Goal: Task Accomplishment & Management: Use online tool/utility

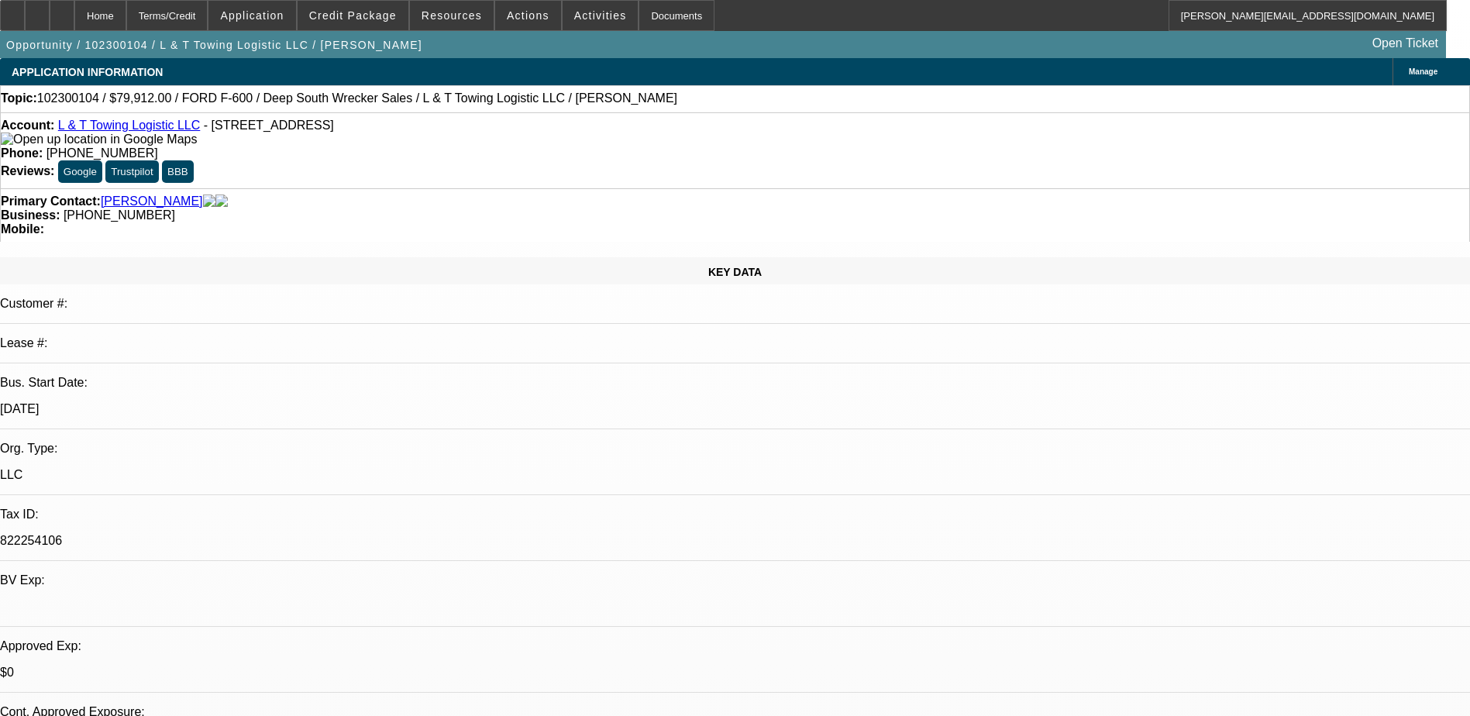
select select "0"
select select "2"
select select "0.1"
select select "0.2"
select select "2"
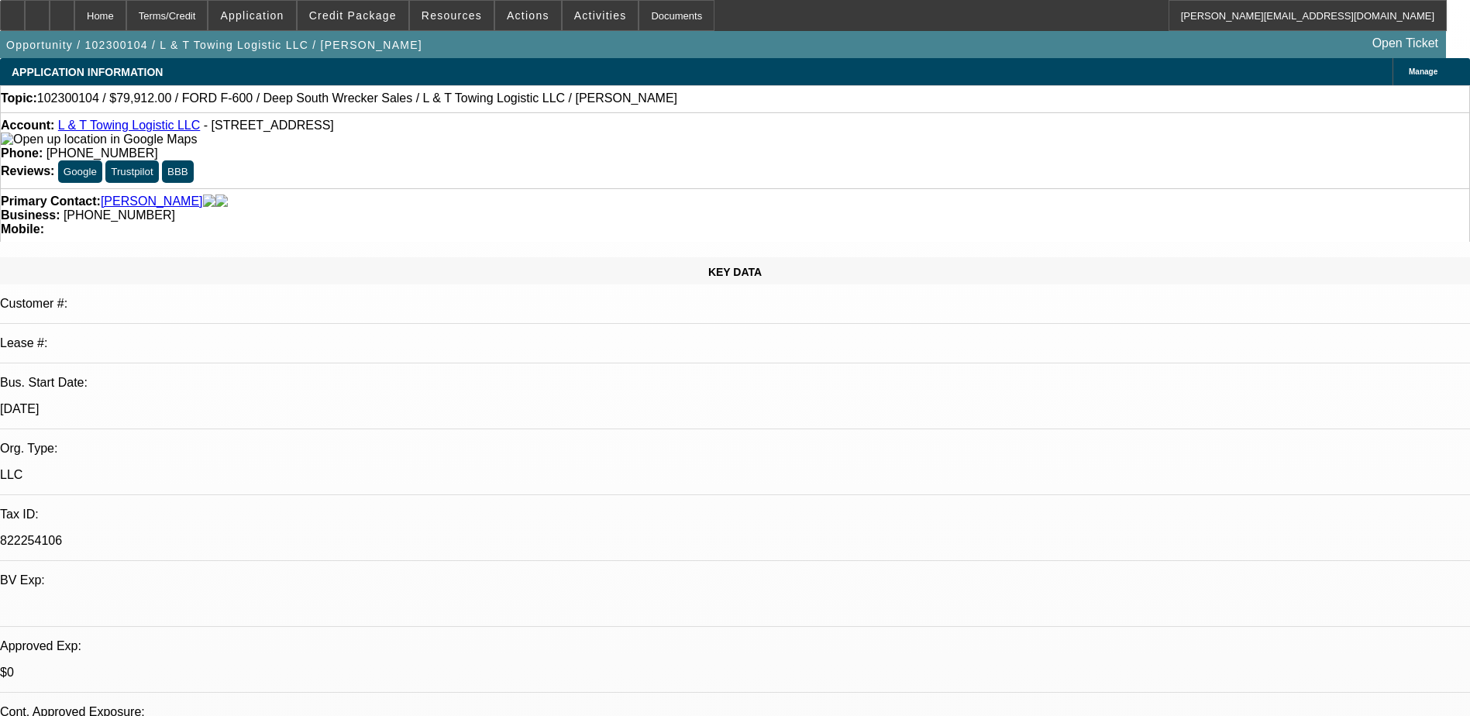
select select "0.1"
select select "0.15"
select select "2"
select select "0.1"
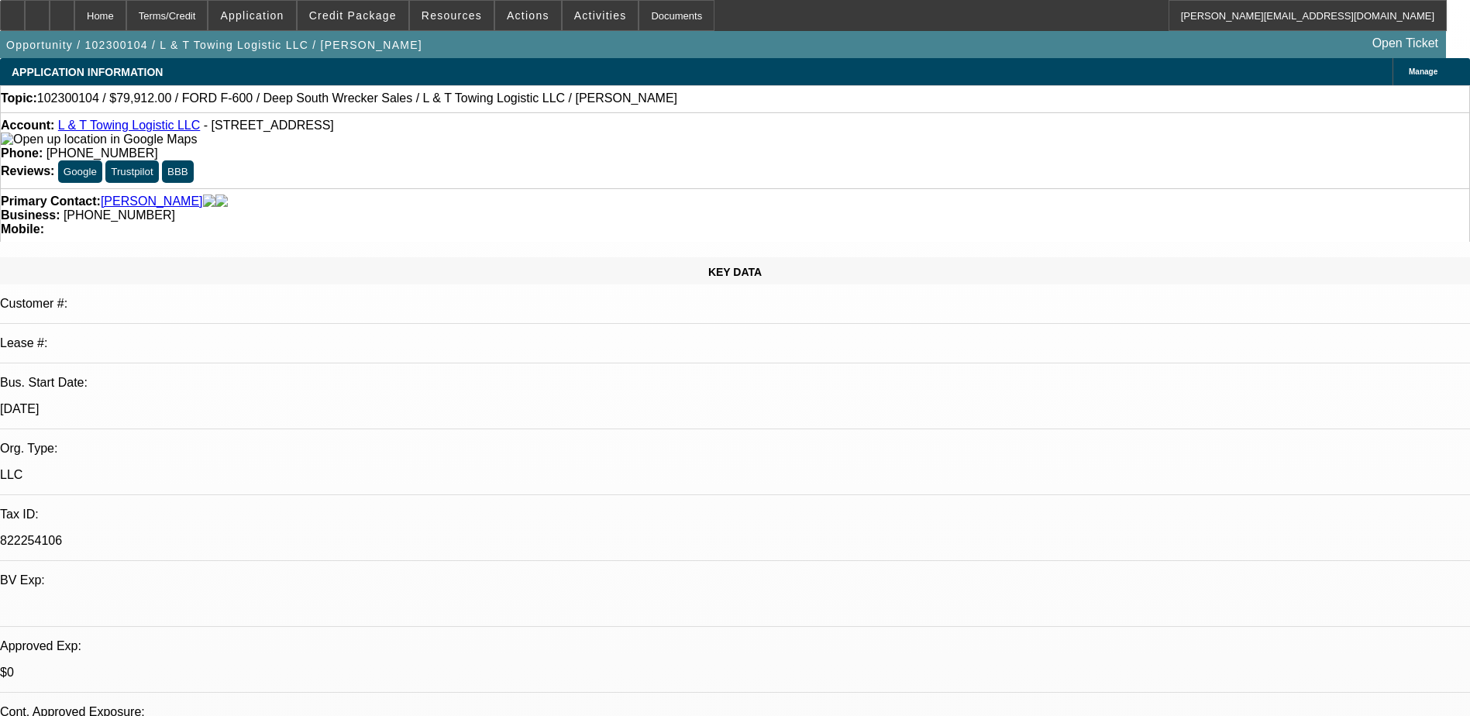
select select "2"
select select "0.1"
select select "1"
select select "2"
select select "4"
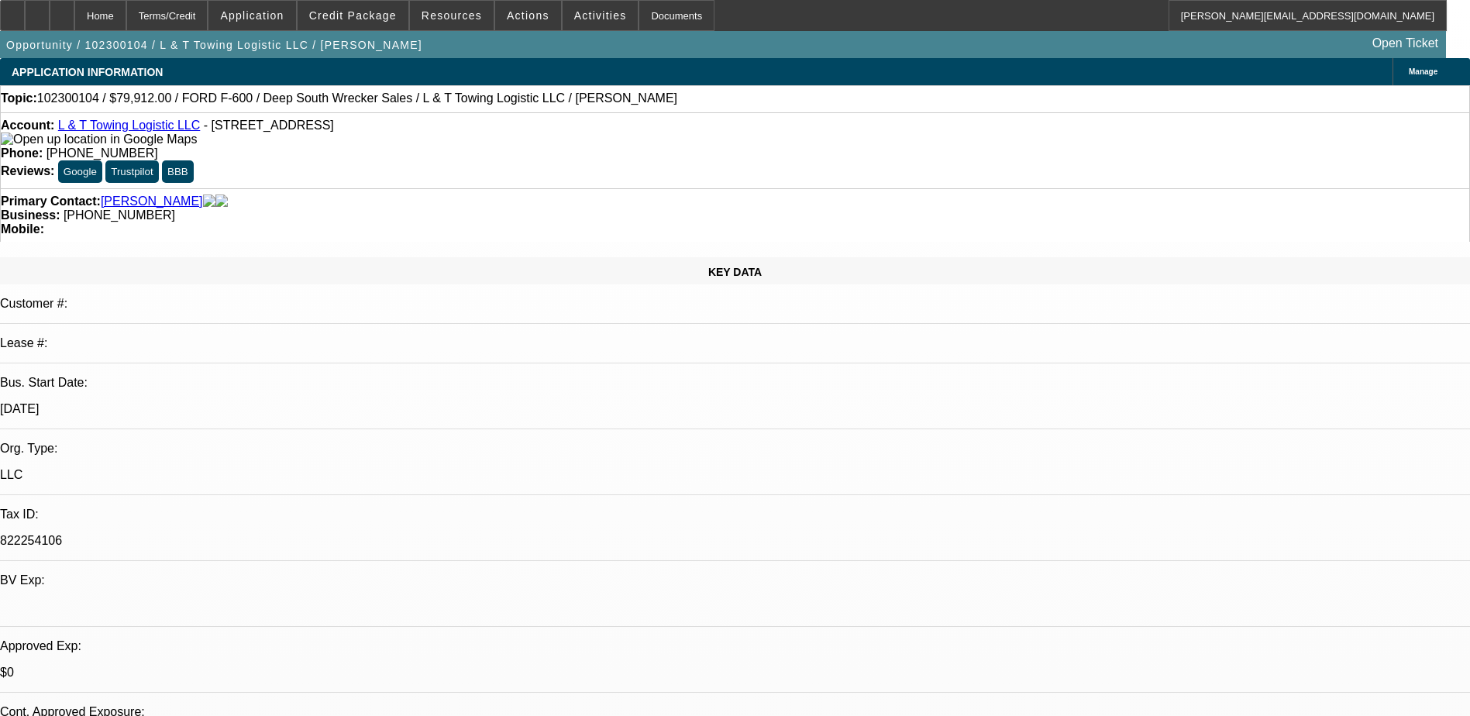
select select "1"
select select "2"
select select "4"
select select "1"
select select "2"
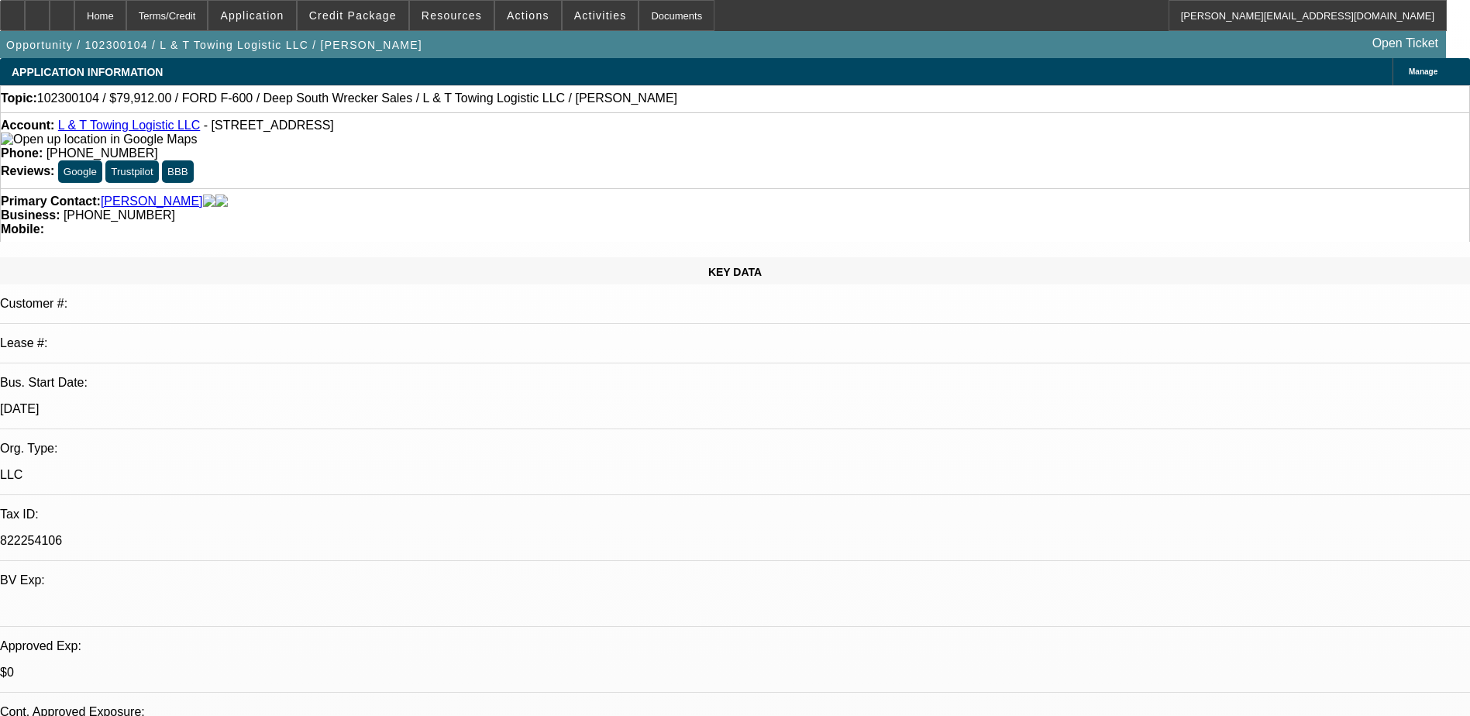
select select "4"
select select "1"
select select "2"
select select "4"
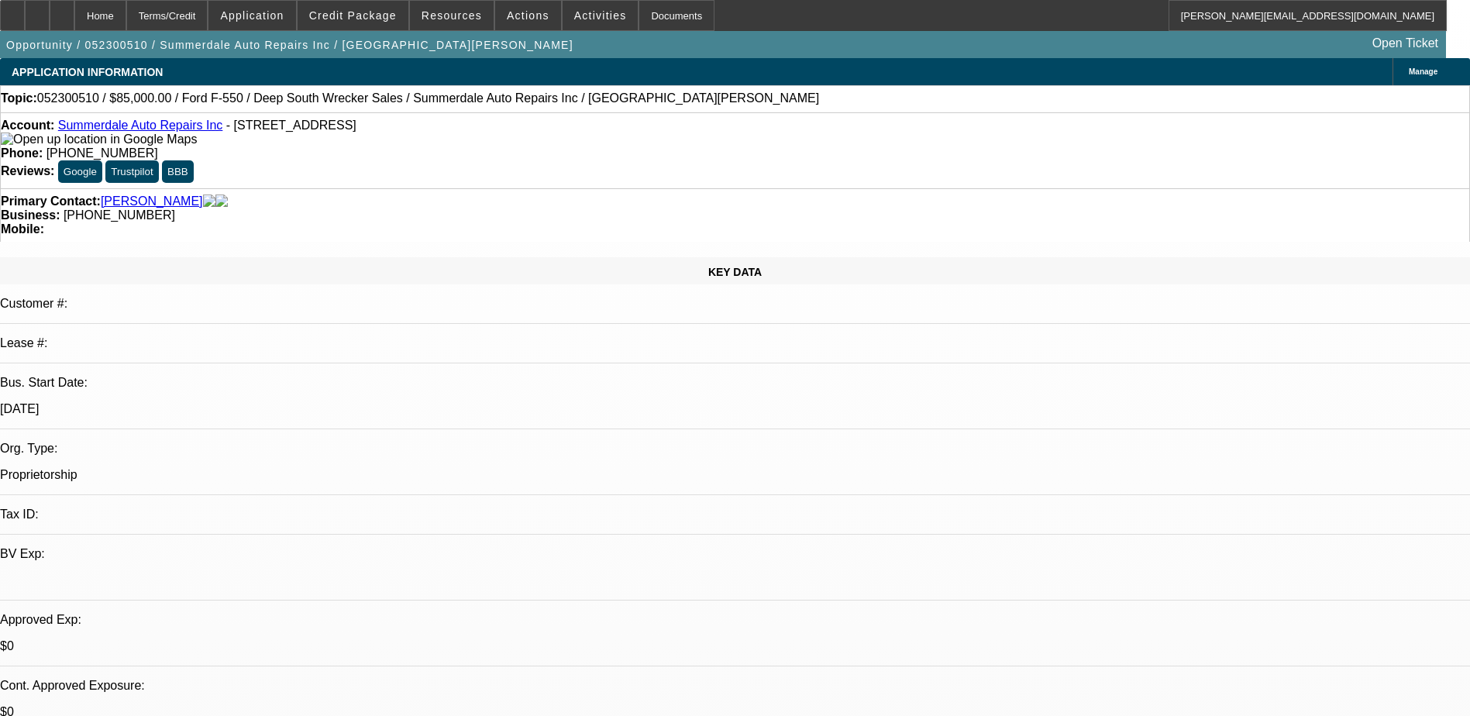
select select "0.2"
select select "2"
select select "0.1"
select select "0.15"
select select "2"
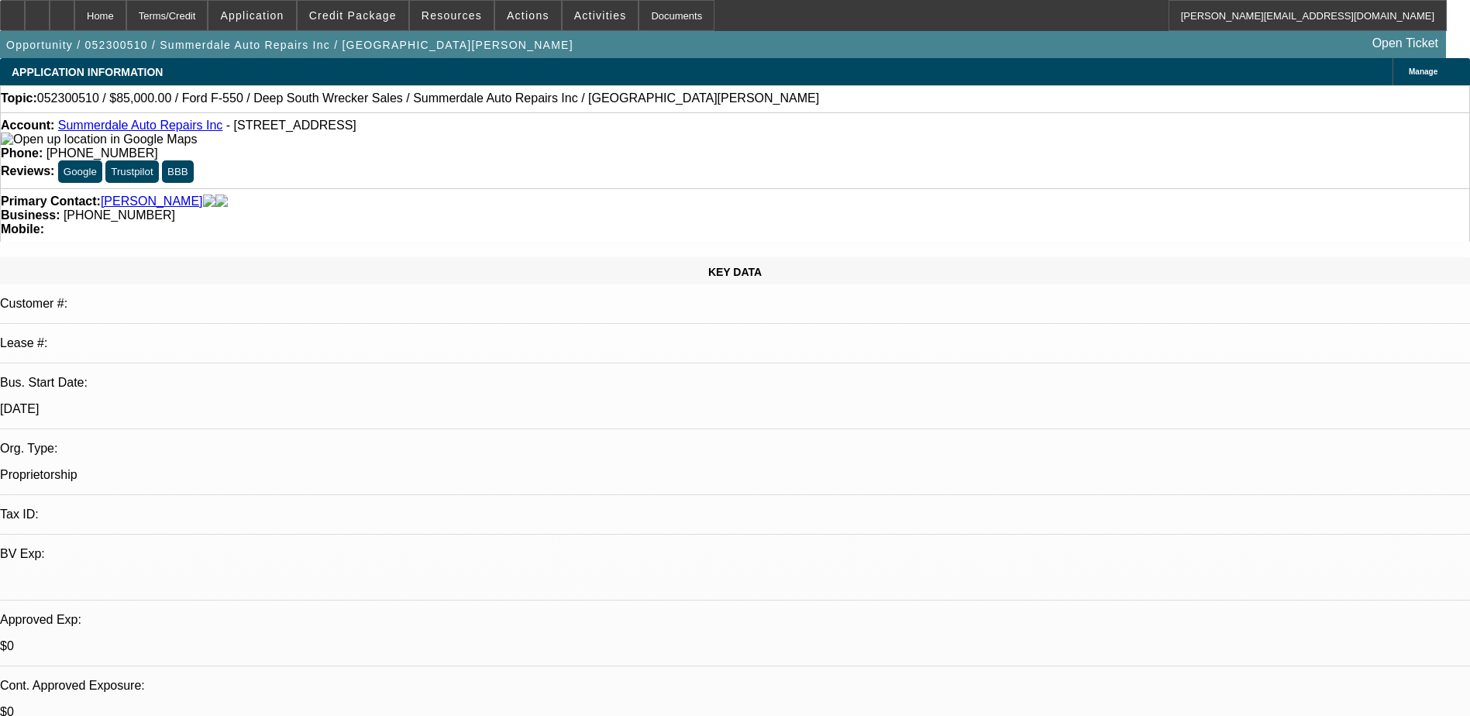
select select "0.1"
select select "1"
select select "2"
select select "4"
select select "1"
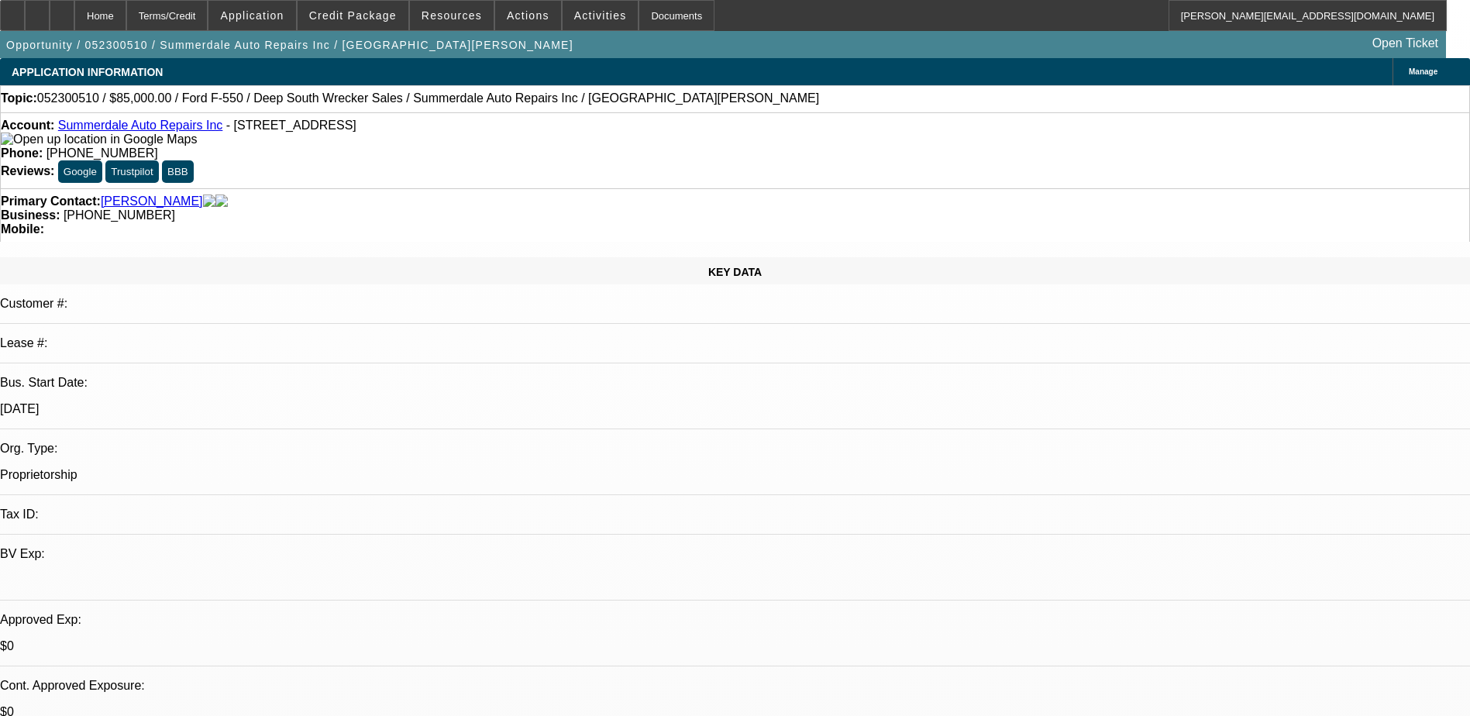
select select "2"
select select "4"
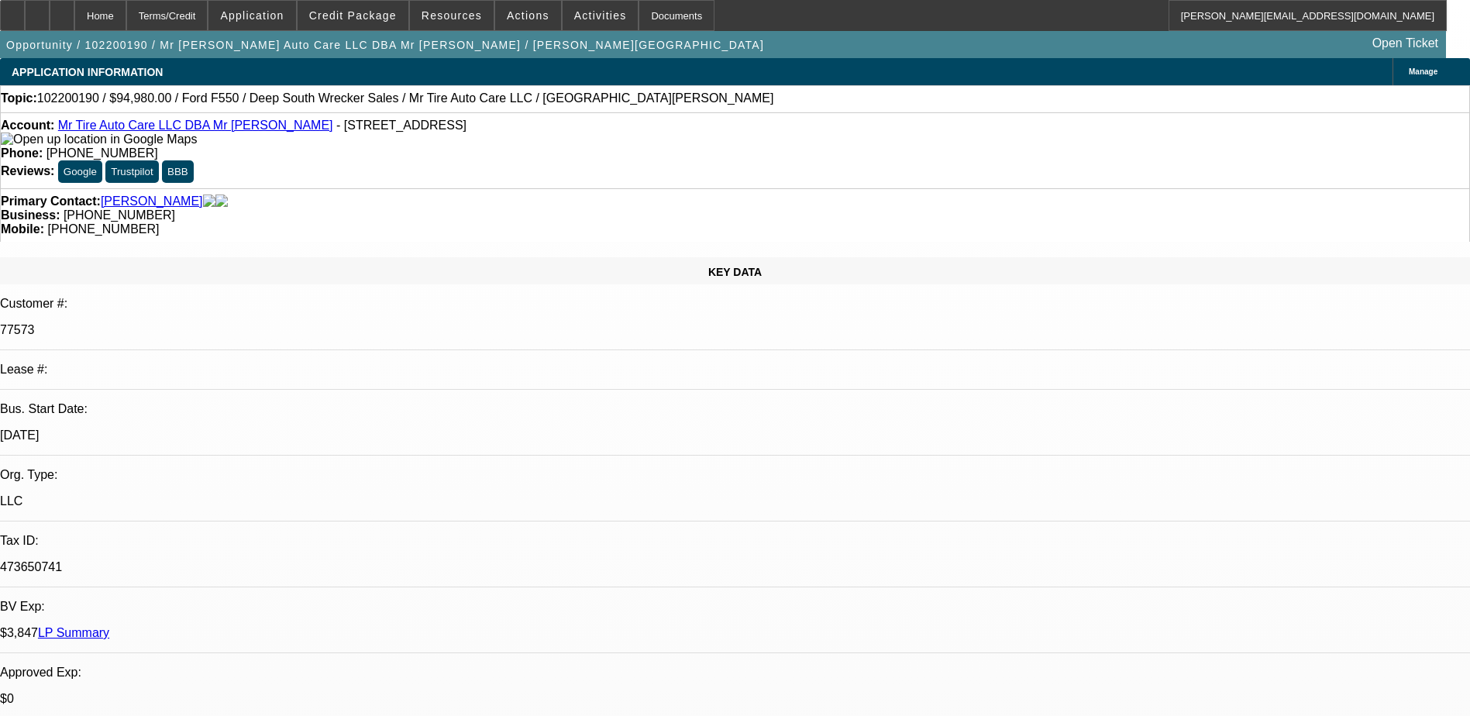
select select "0"
select select "1"
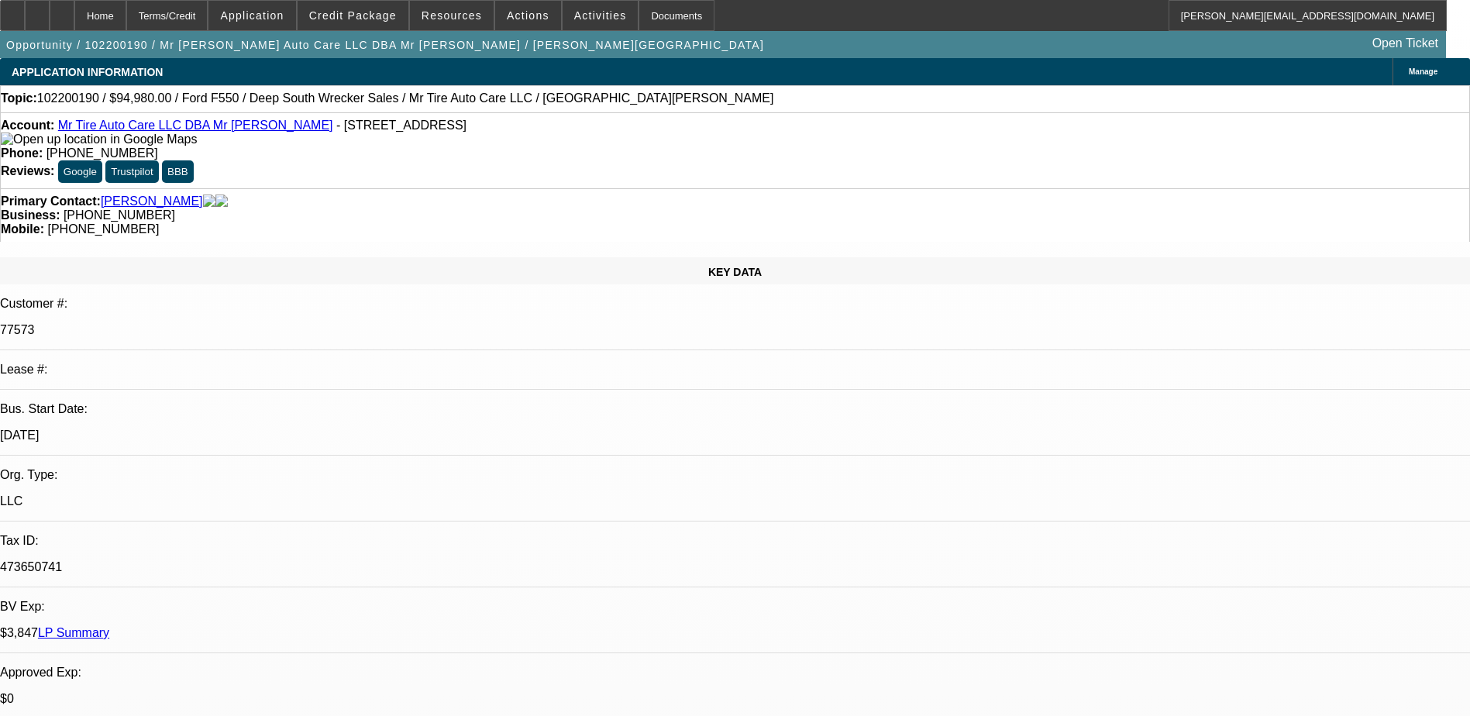
select select "6"
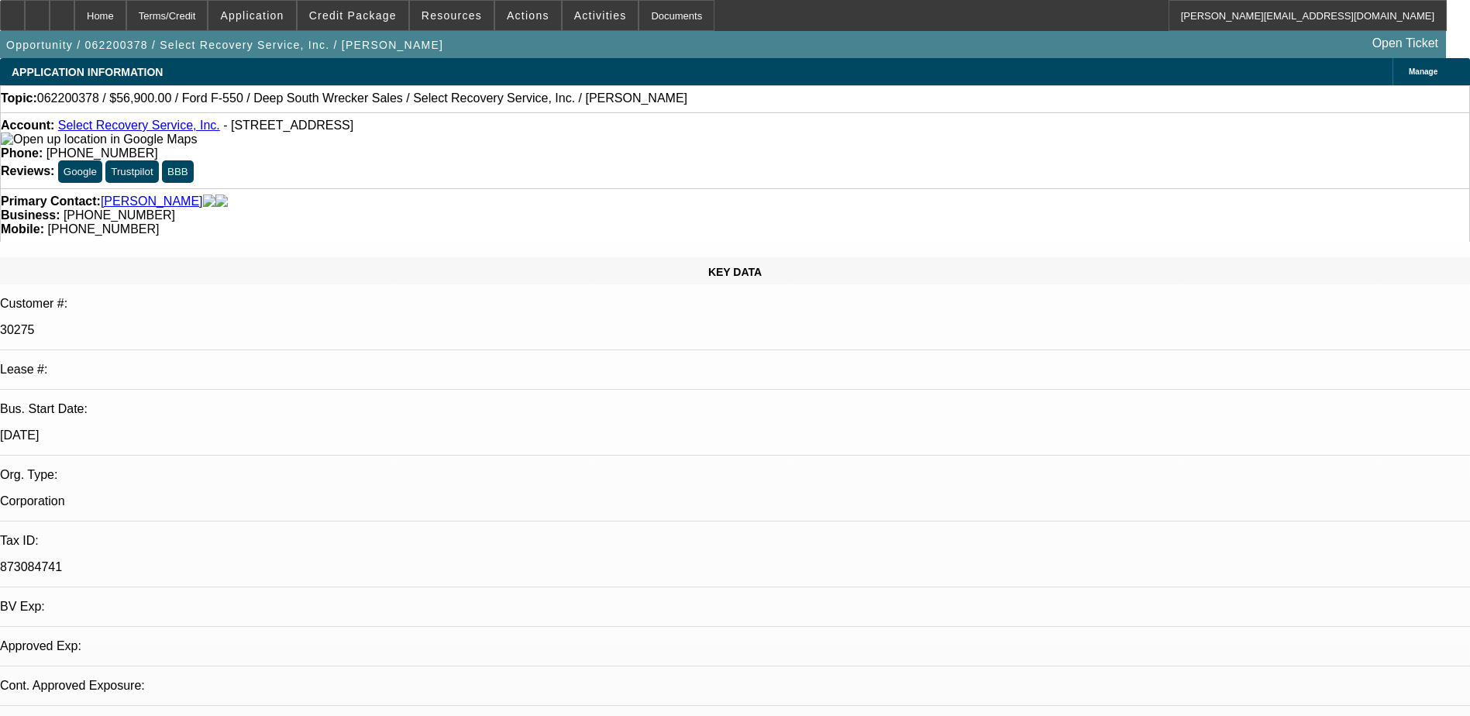
select select "0"
select select "2"
select select "0.1"
select select "1"
select select "2"
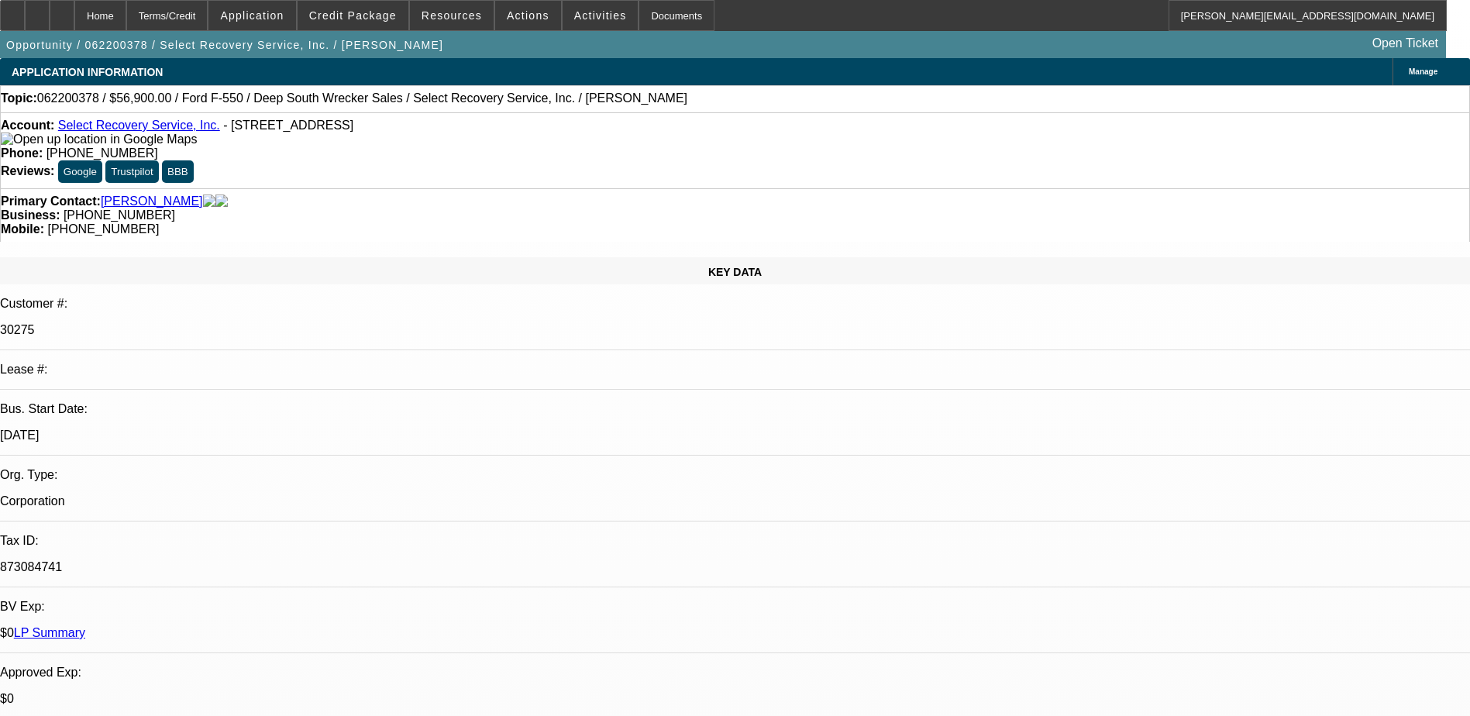
select select "4"
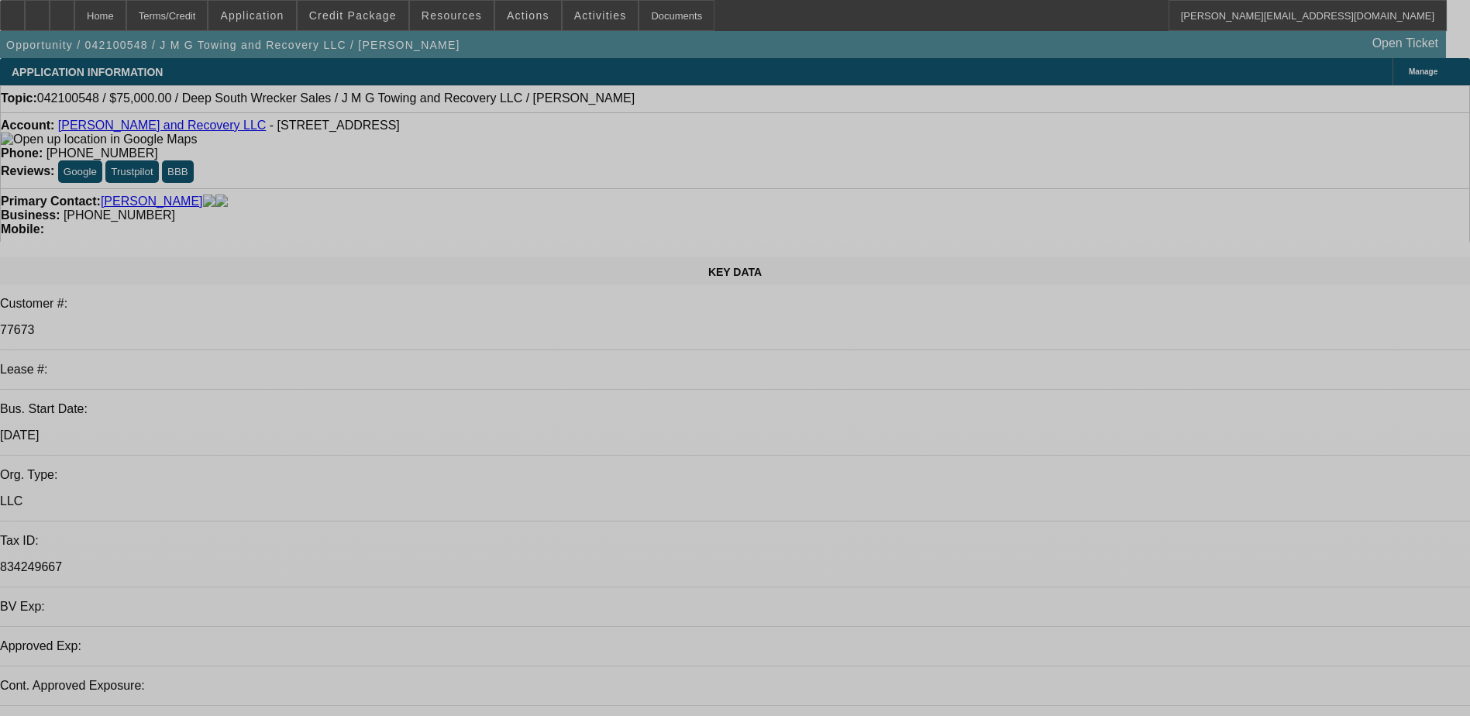
select select "0"
select select "2"
select select "0.1"
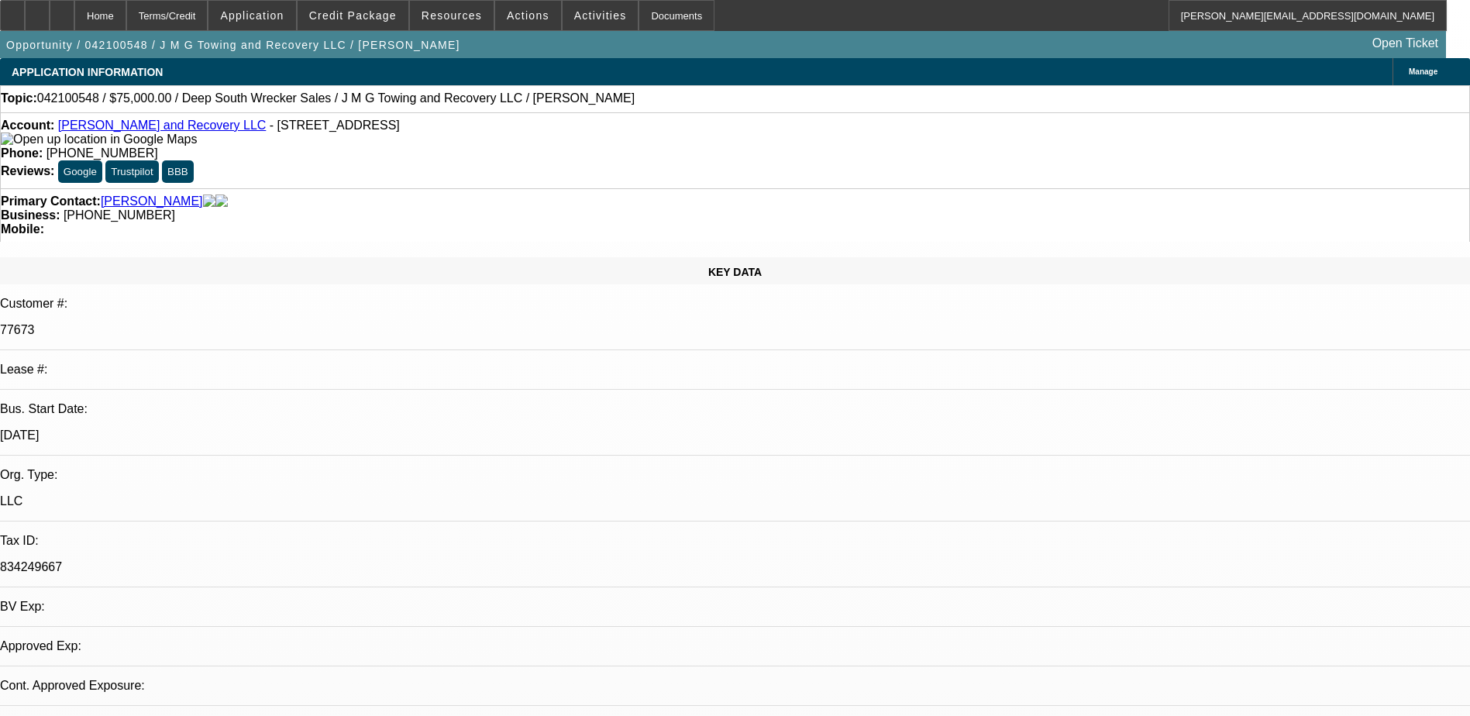
select select "1"
select select "2"
select select
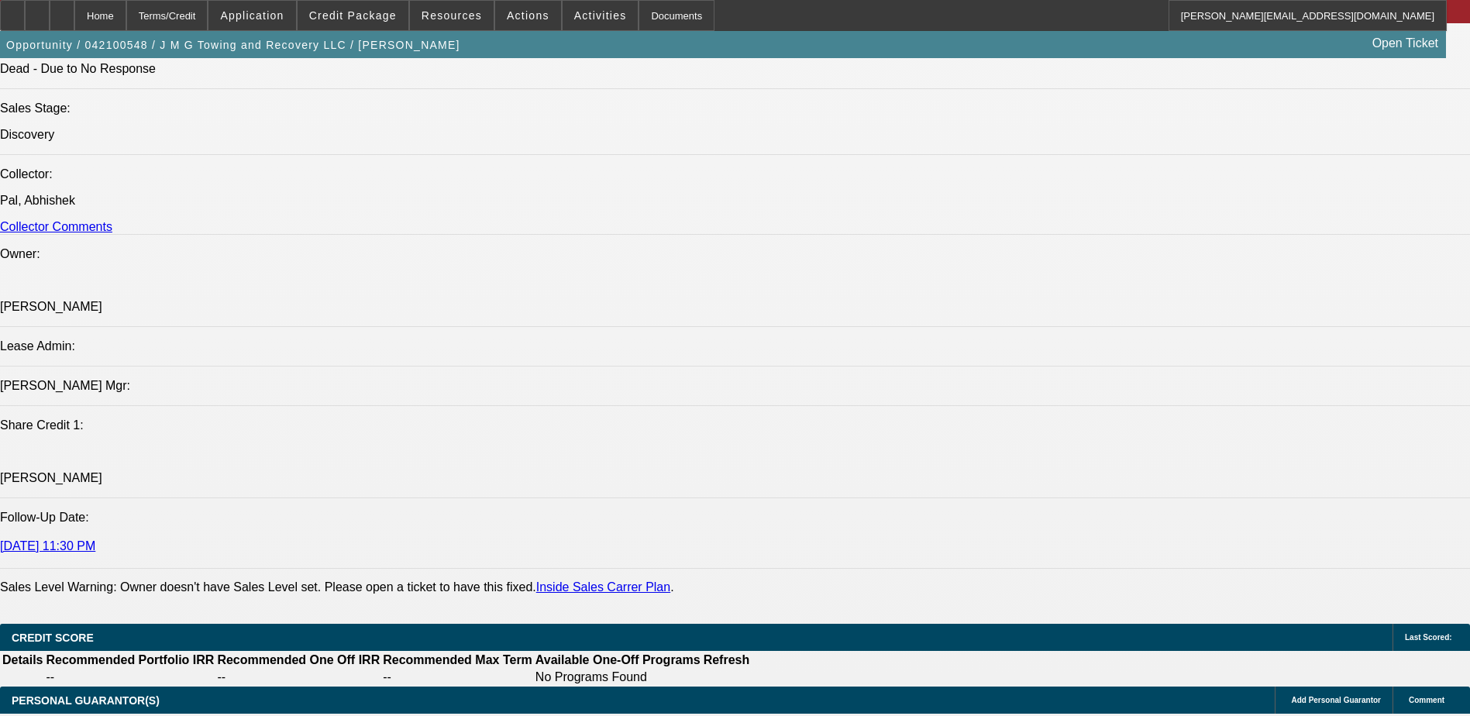
scroll to position [2015, 0]
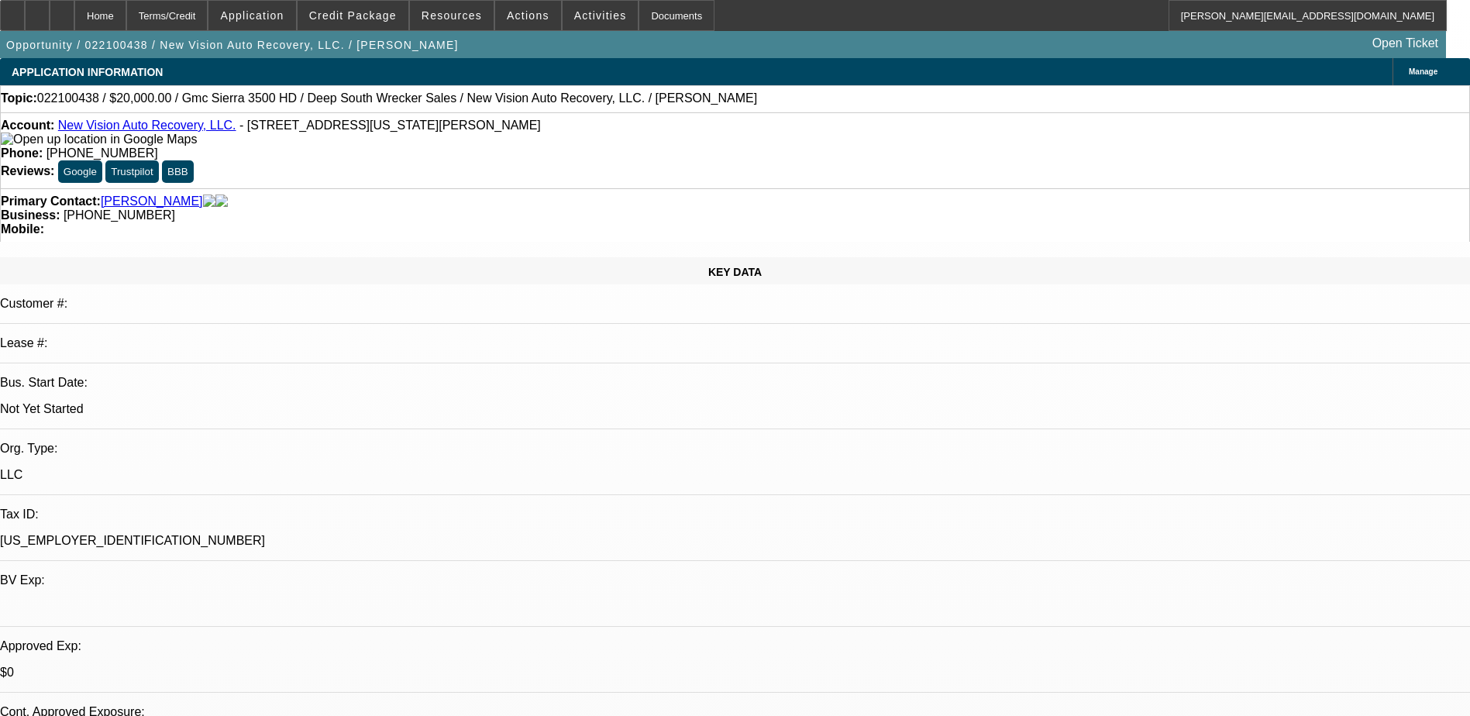
select select "0"
select select "2"
select select "0.1"
select select "4"
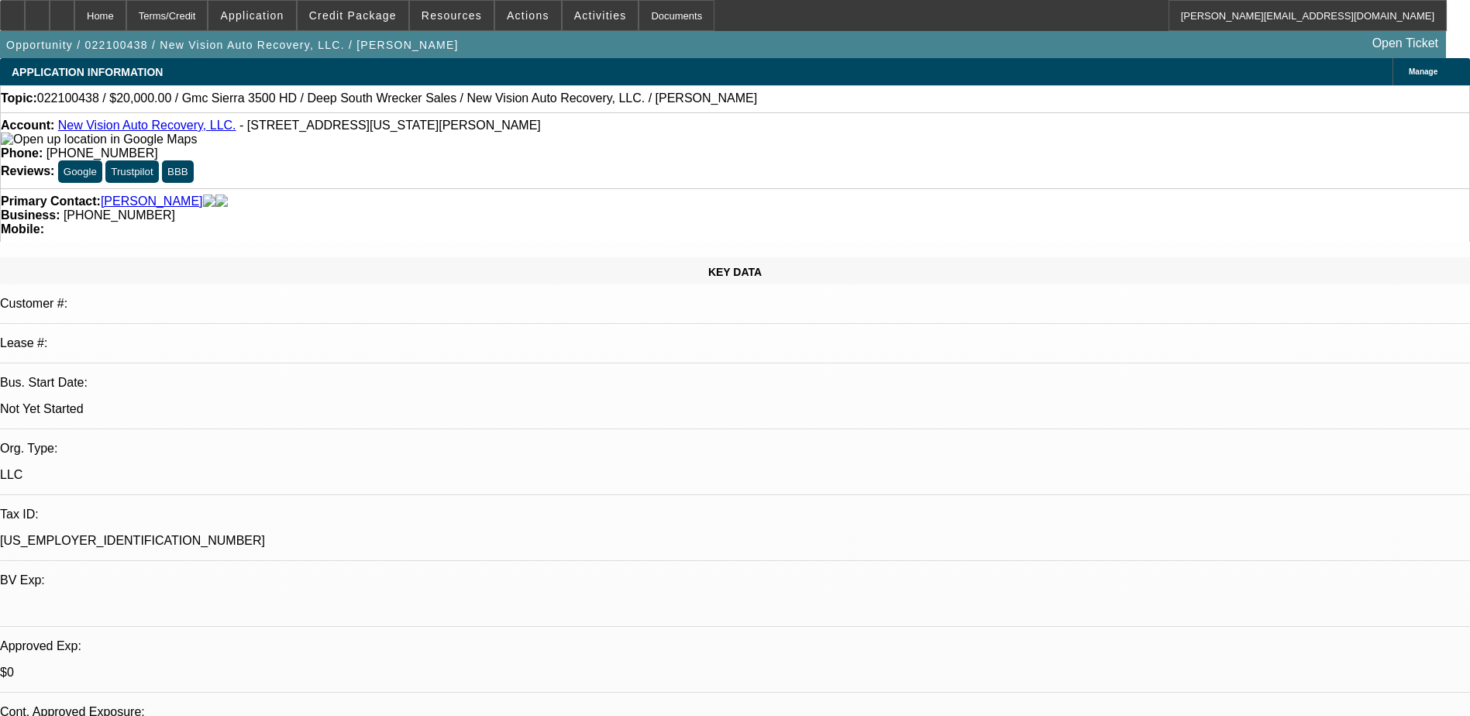
select select "0.1"
select select "2"
select select "0.1"
select select "4"
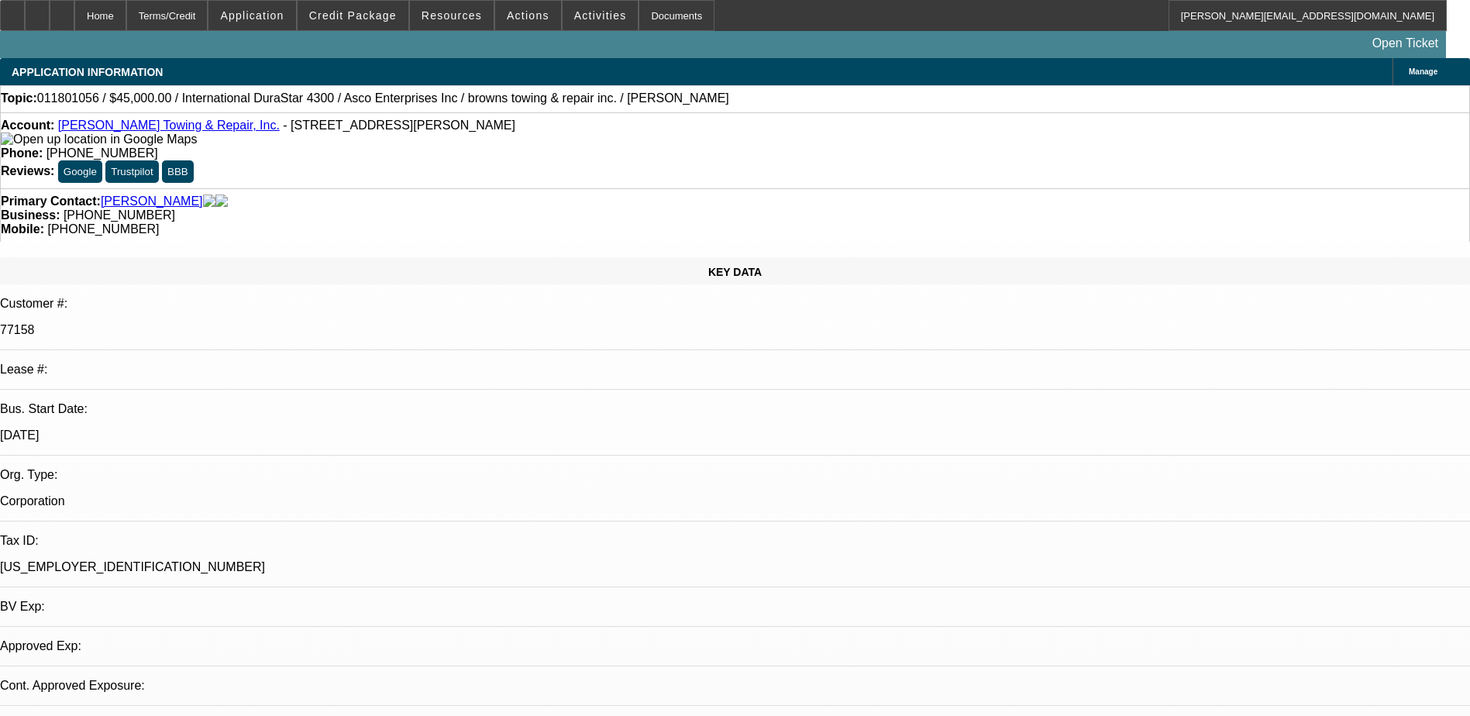
select select "0"
select select "2"
select select "0.1"
select select "4"
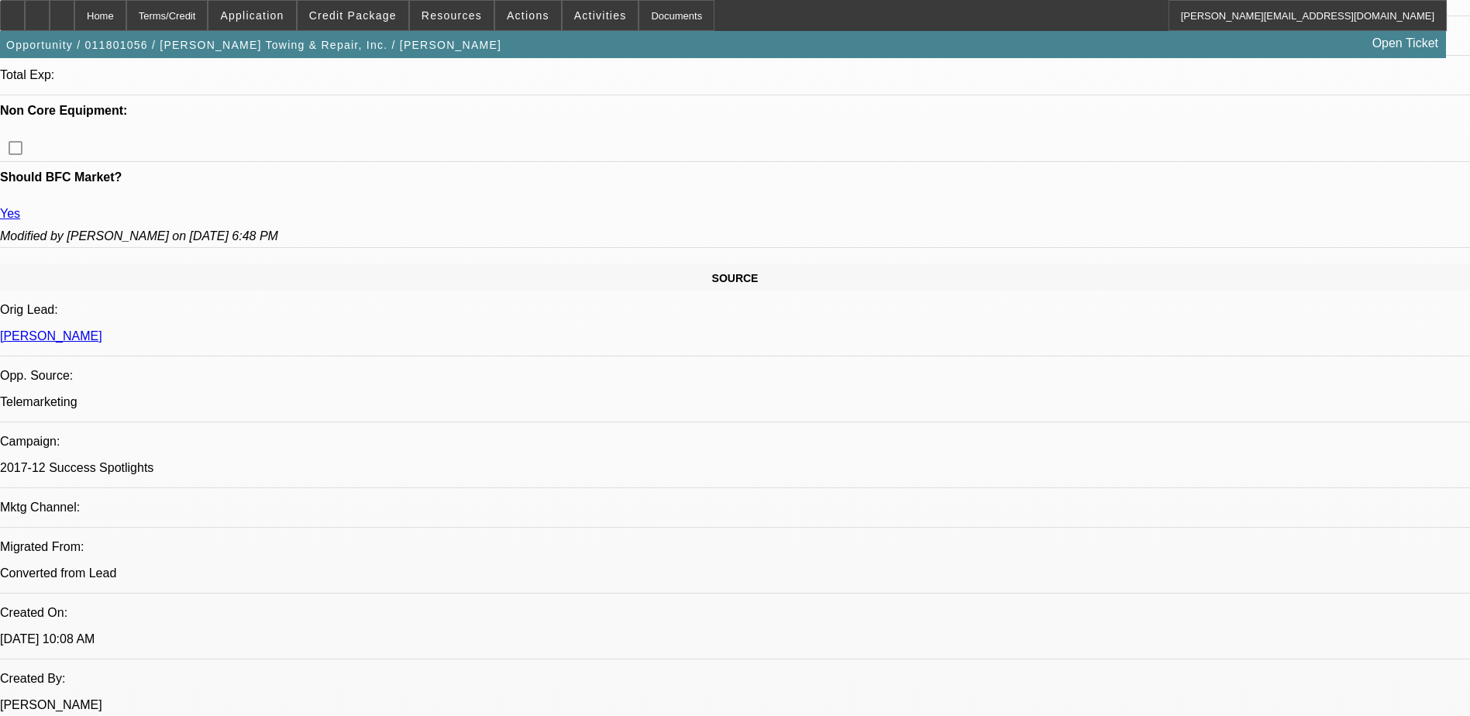
scroll to position [387, 0]
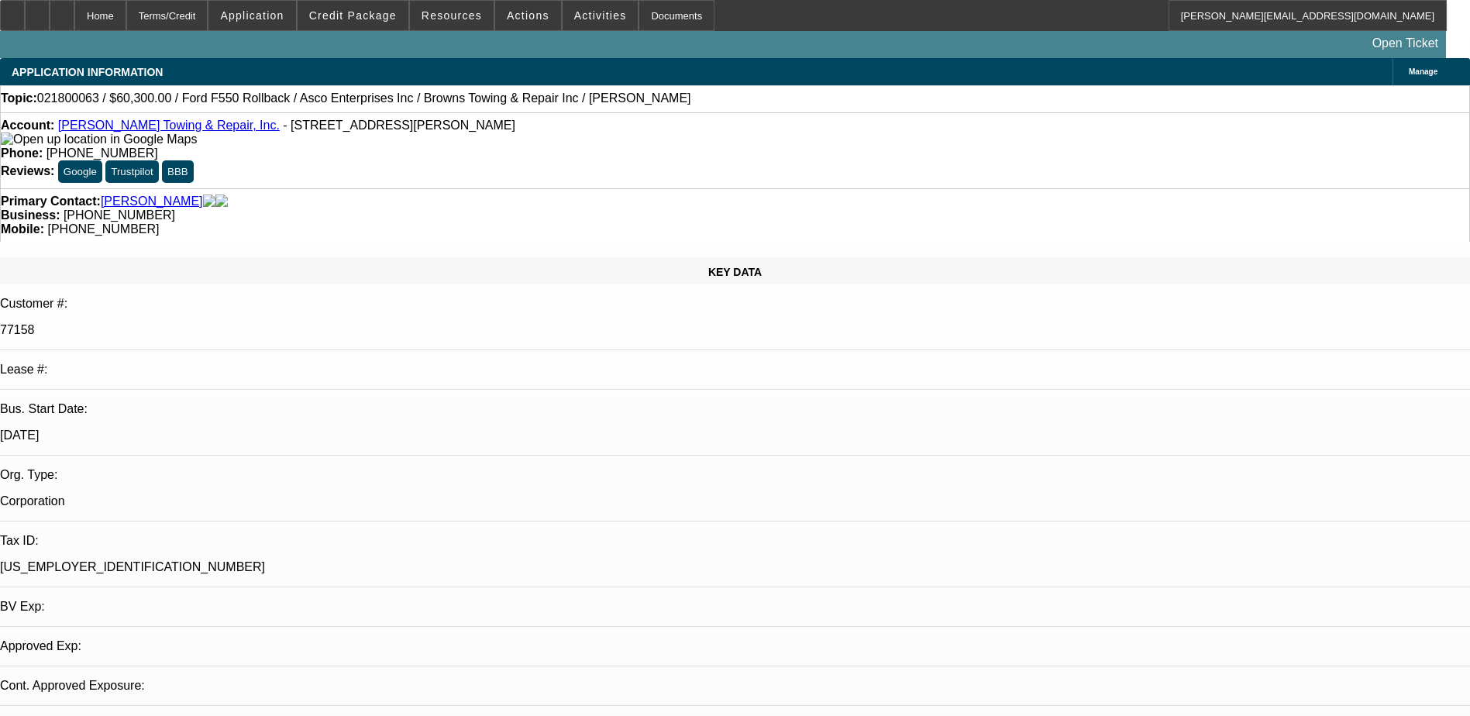
select select "0"
select select "2"
select select "0.1"
select select "2"
select select "4"
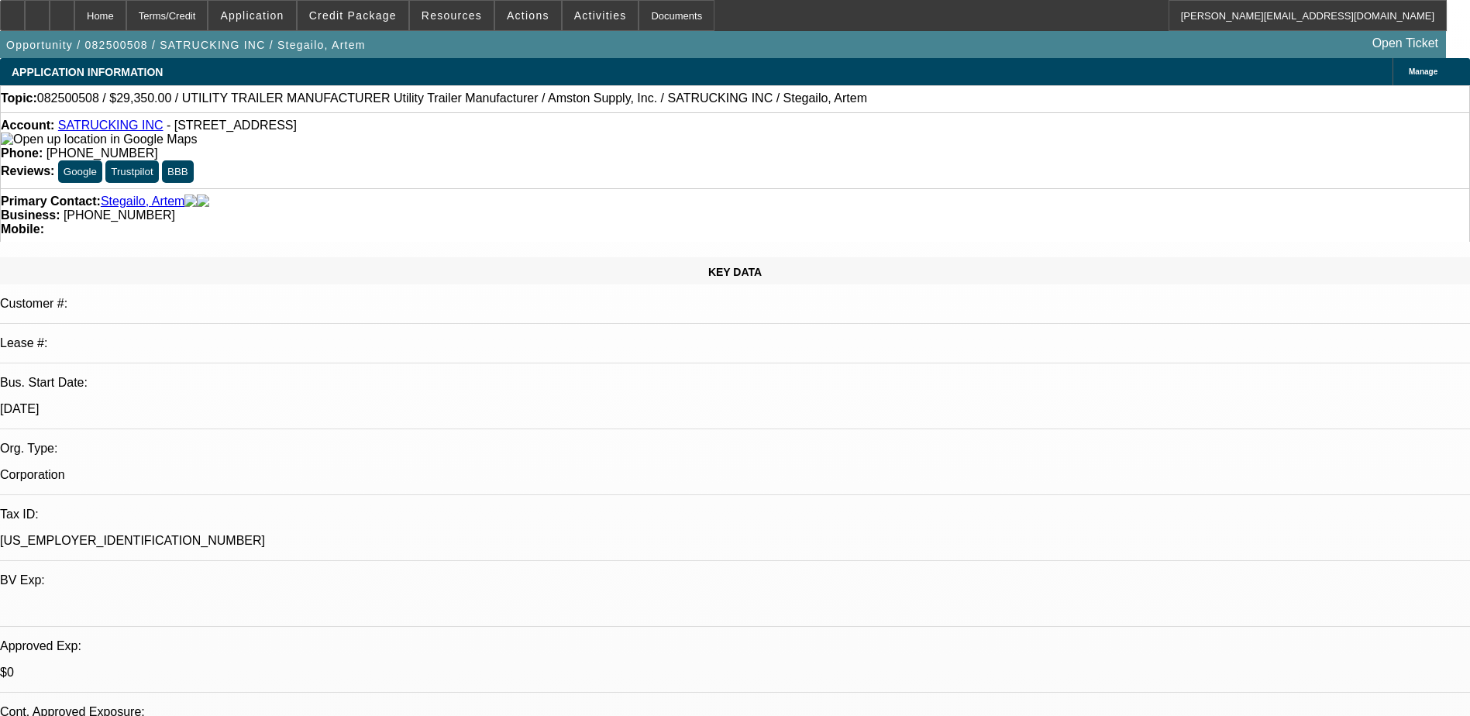
select select "0"
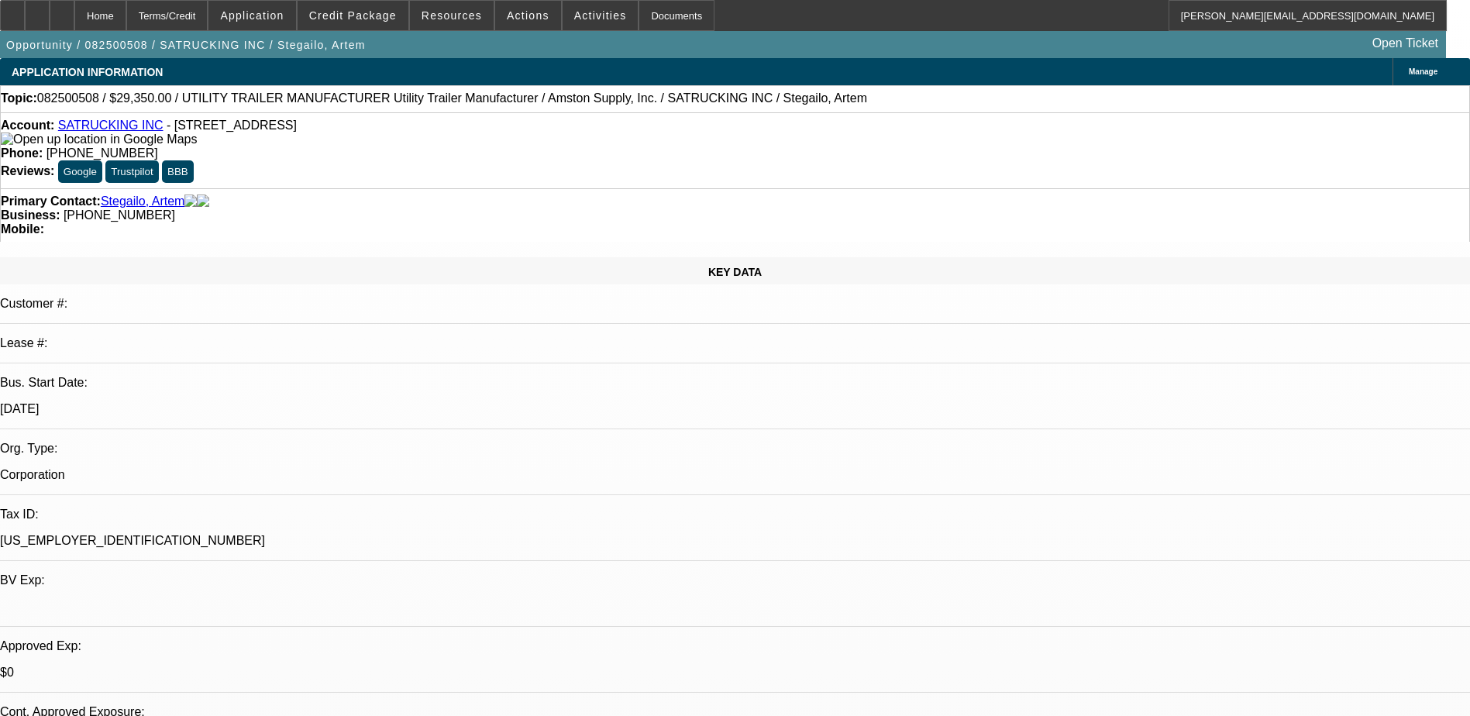
select select "0"
select select "1"
select select "6"
select select "1"
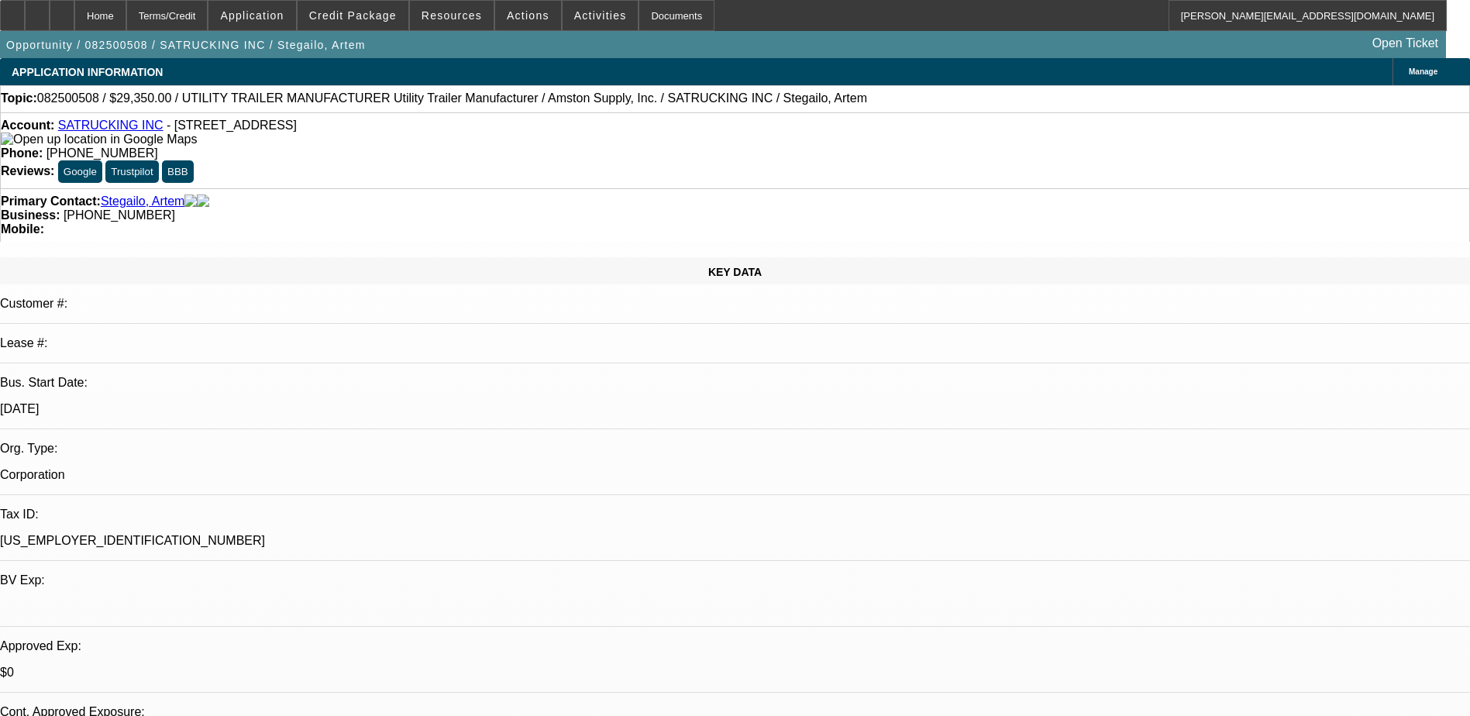
select select "1"
select select "6"
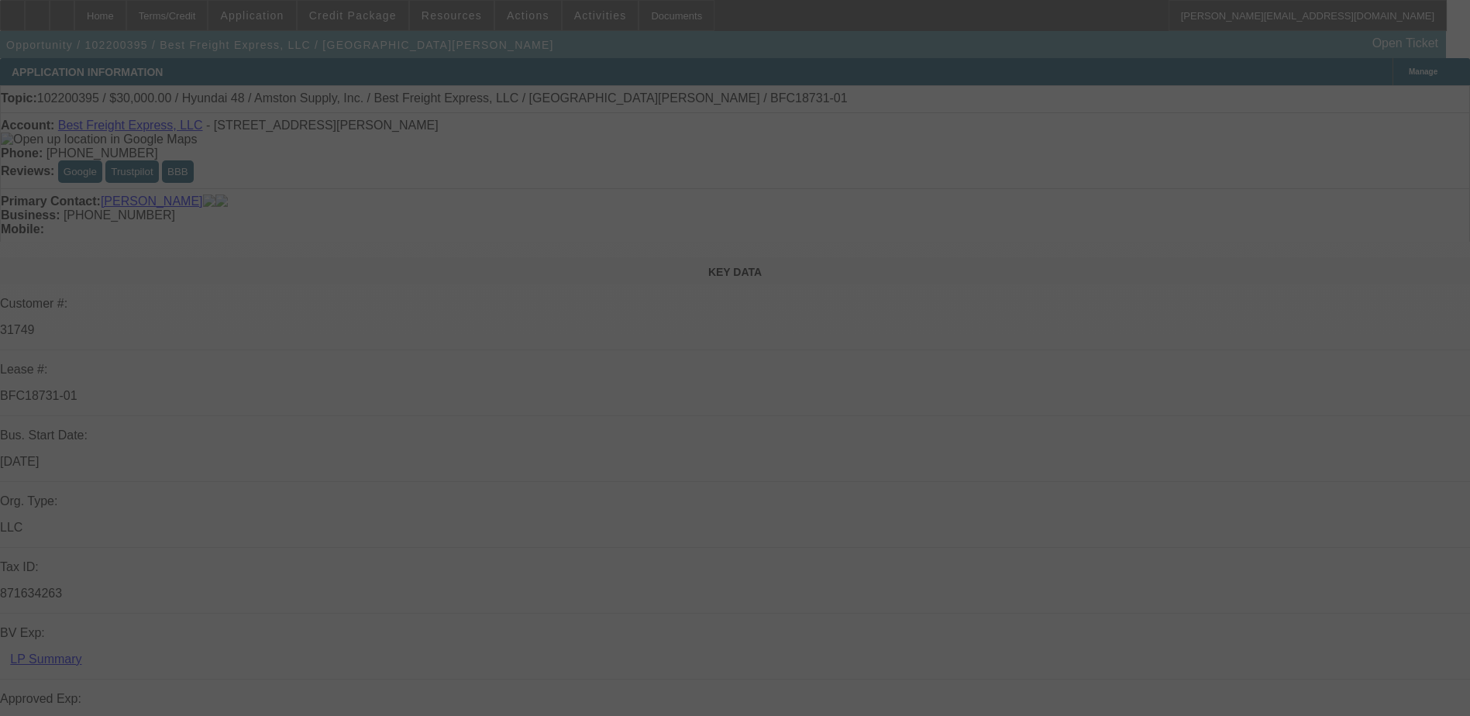
select select "0"
select select "2"
select select "0"
select select "2"
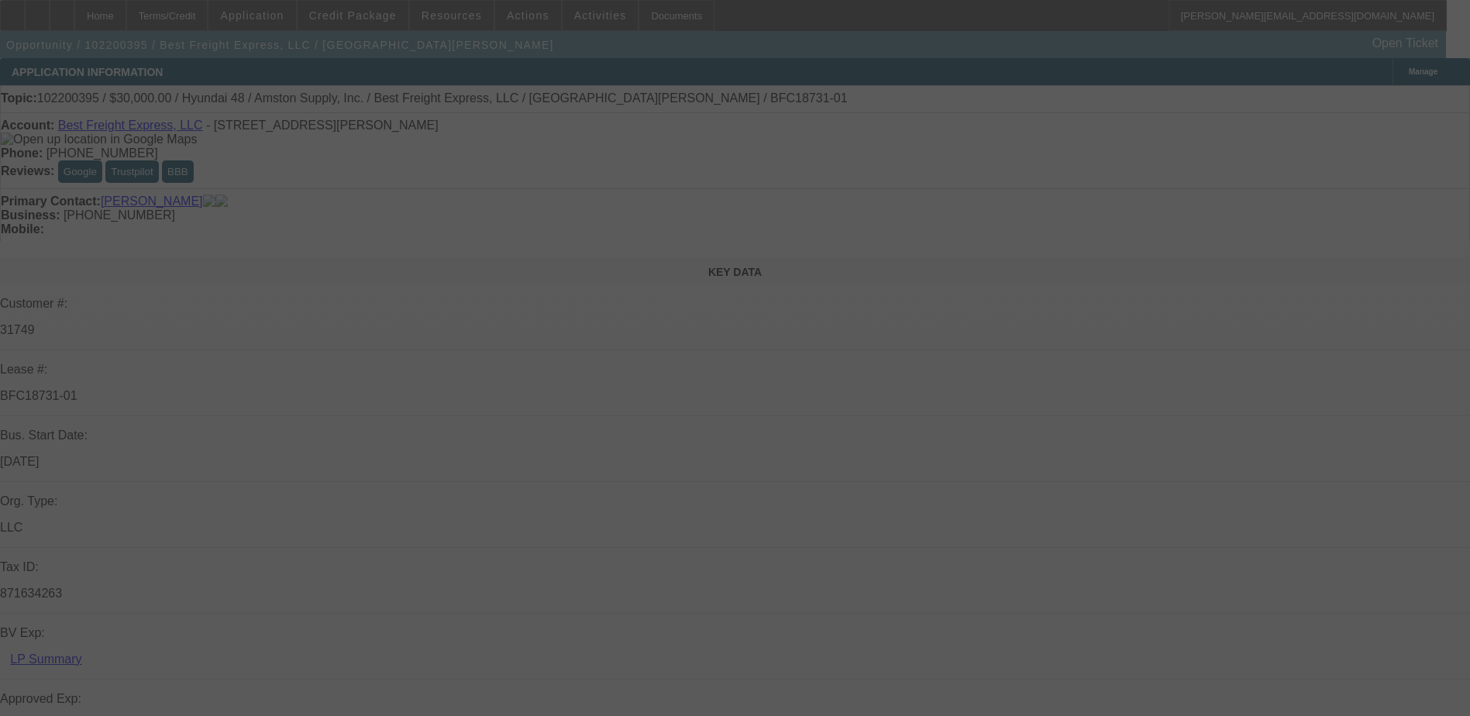
select select "0"
select select "2"
select select "0"
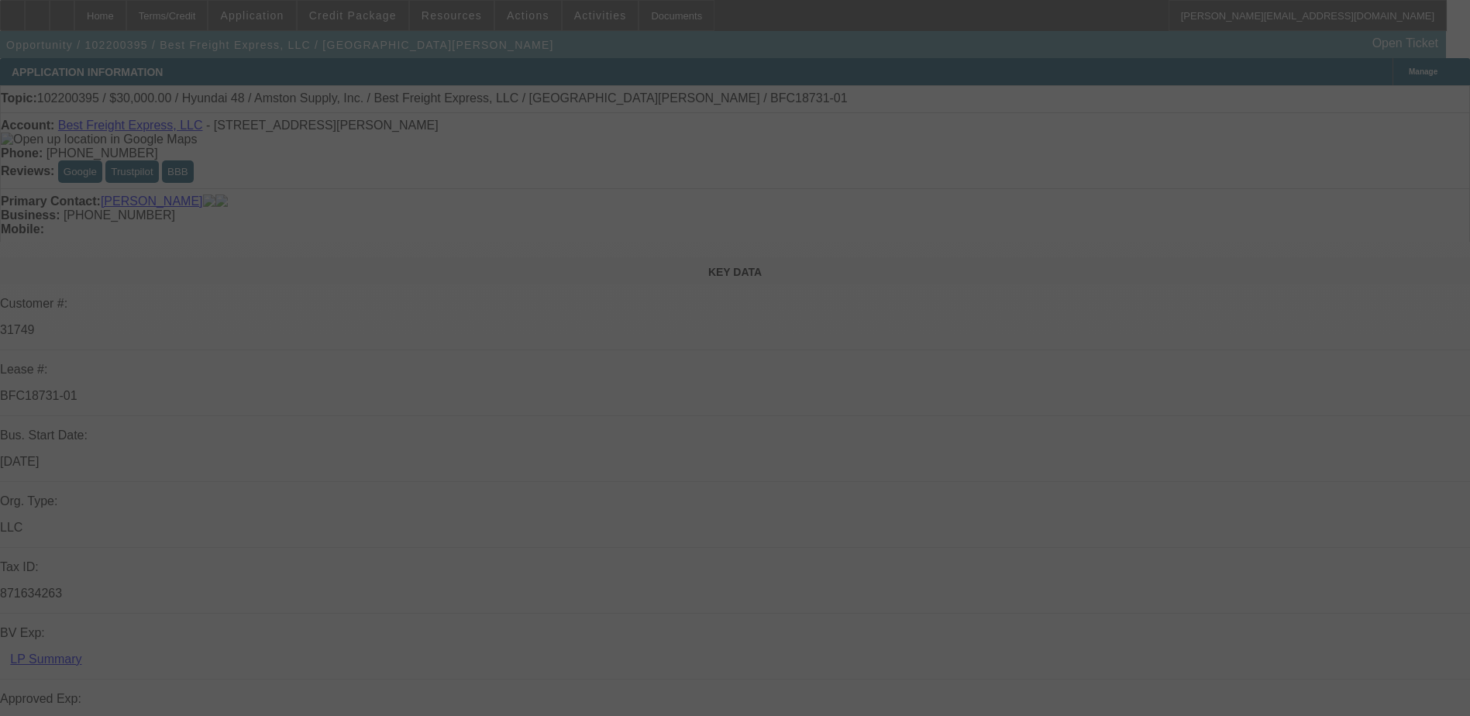
select select "2"
select select "0"
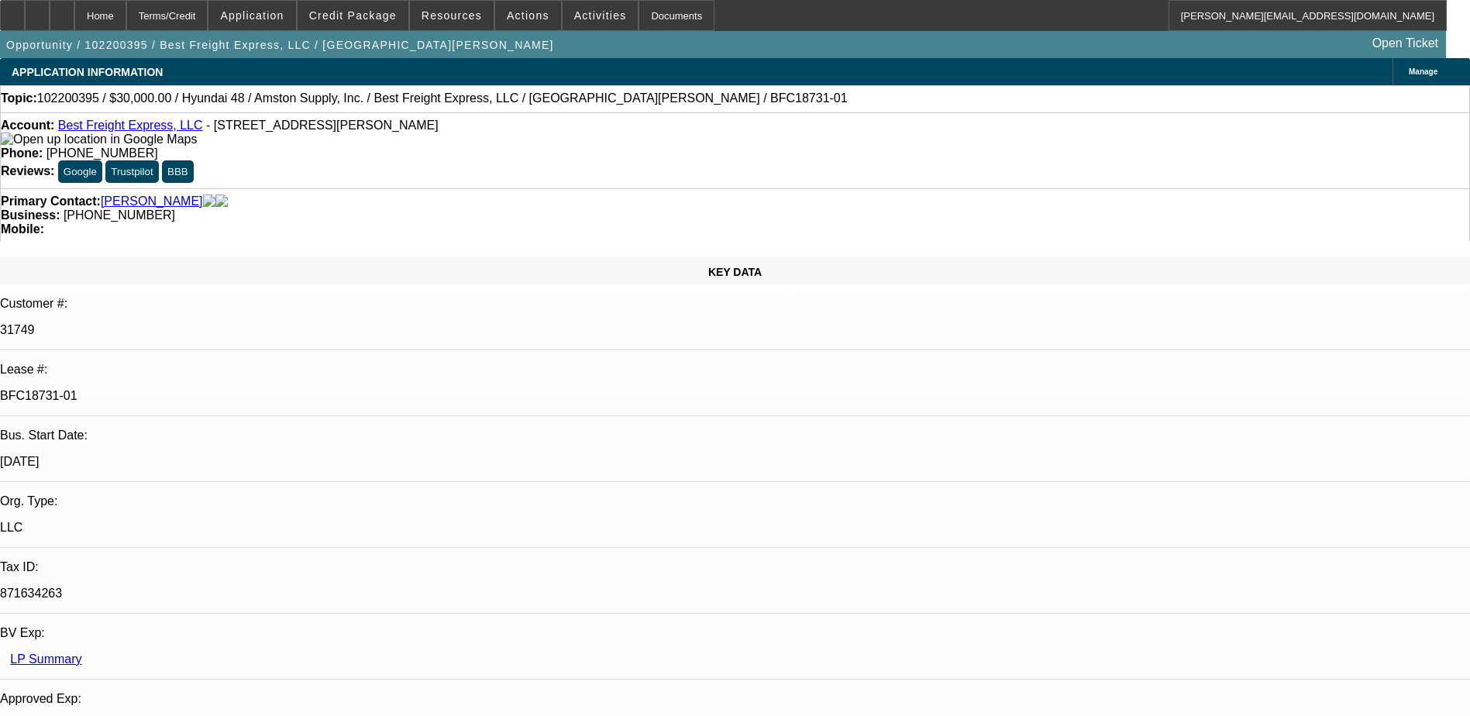
select select "1"
select select "2"
select select "6"
select select "1"
select select "2"
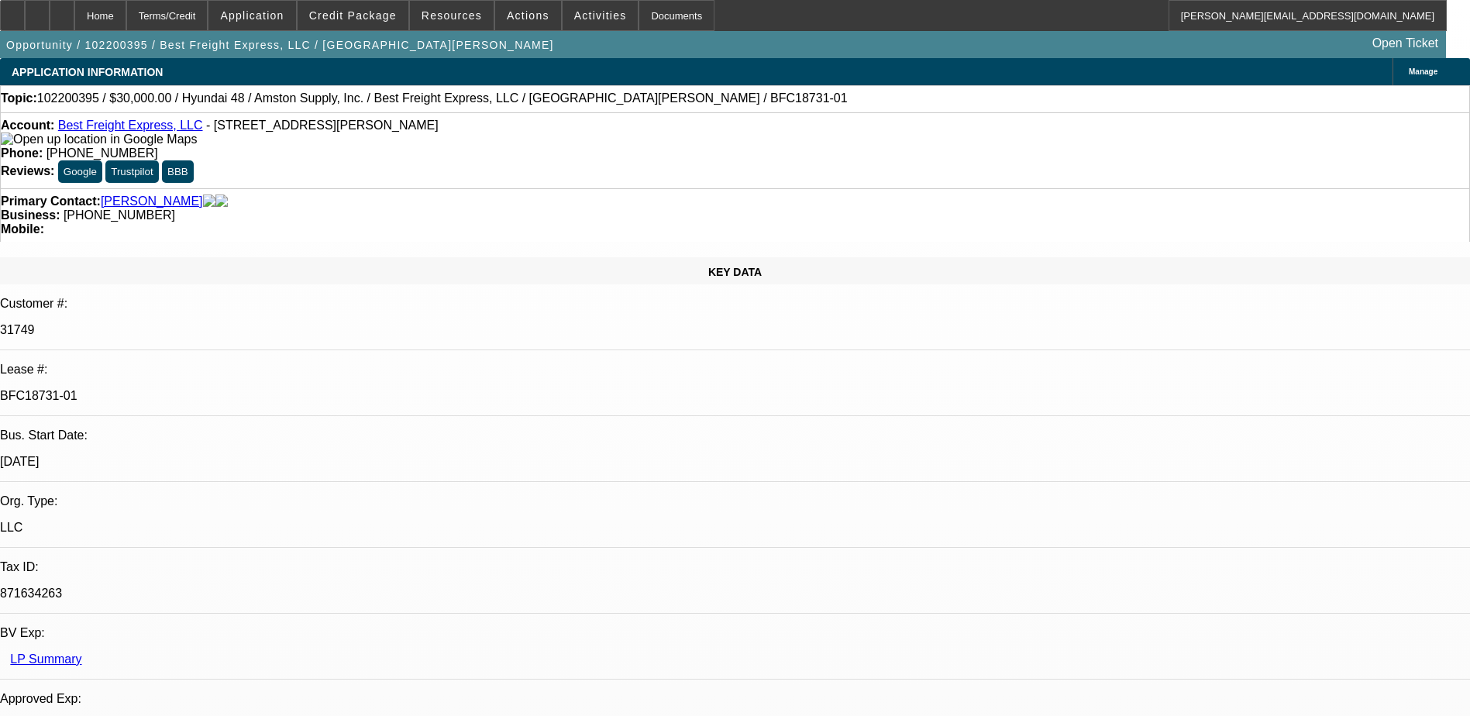
select select "6"
select select "1"
select select "2"
select select "6"
select select "1"
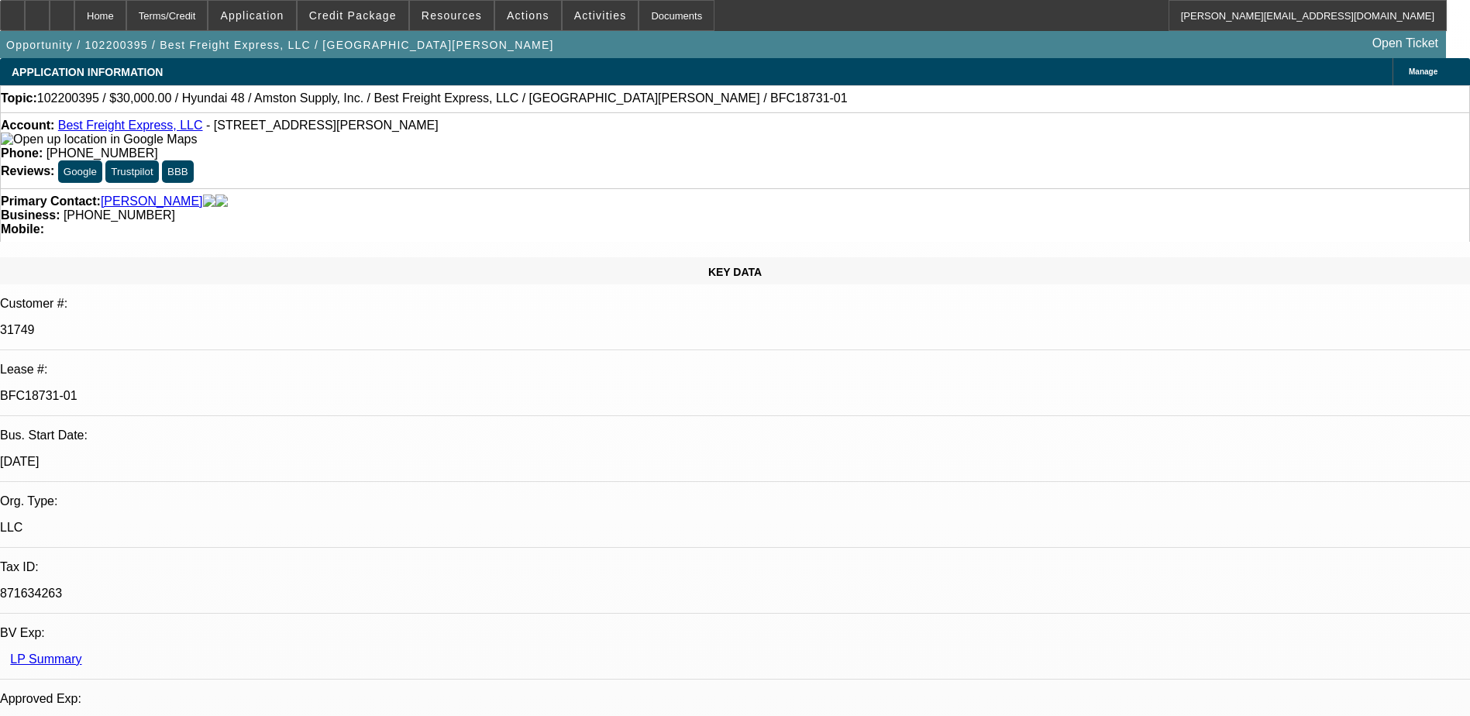
select select "2"
select select "6"
